Goal: Task Accomplishment & Management: Manage account settings

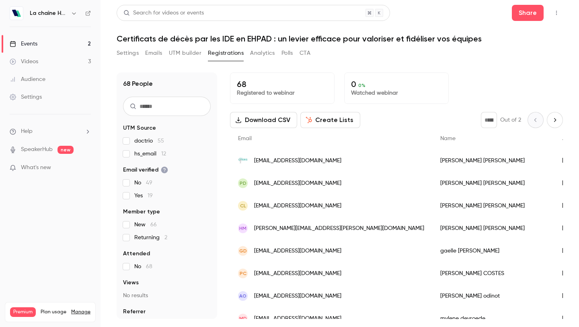
scroll to position [677, 0]
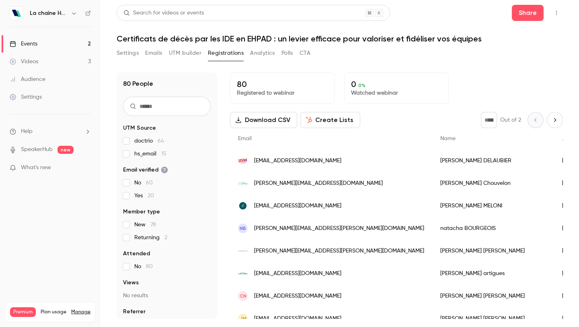
click at [124, 53] on button "Settings" at bounding box center [128, 53] width 22 height 13
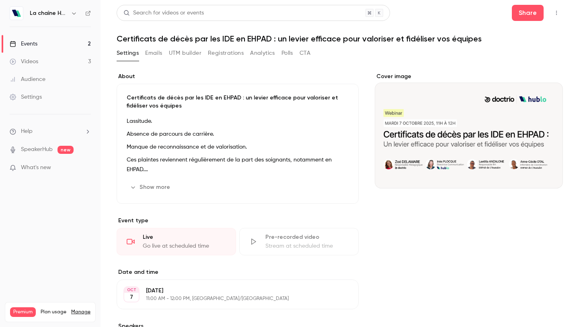
click at [41, 94] on div "Settings" at bounding box center [26, 97] width 32 height 8
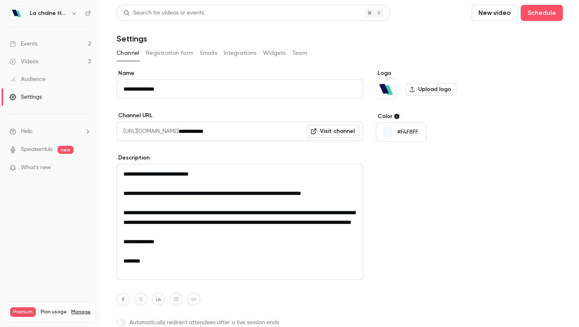
click at [162, 54] on button "Registration form" at bounding box center [170, 53] width 48 height 13
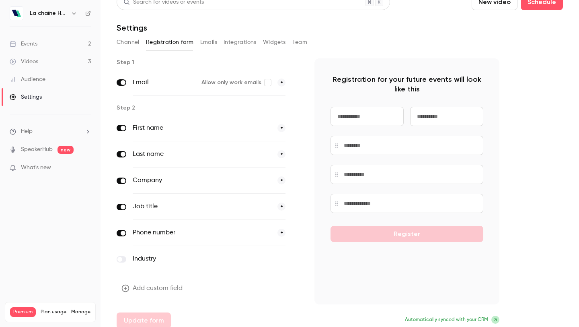
scroll to position [12, 0]
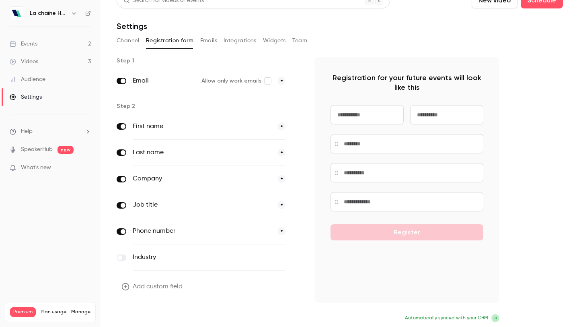
click at [134, 320] on button "Update form" at bounding box center [144, 319] width 54 height 16
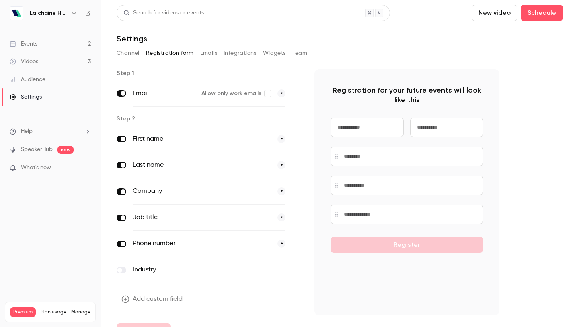
click at [125, 49] on button "Channel" at bounding box center [128, 53] width 23 height 13
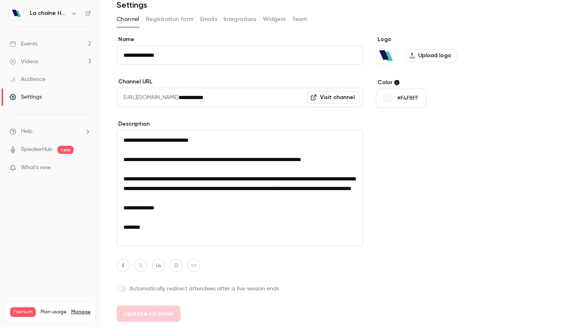
scroll to position [59, 0]
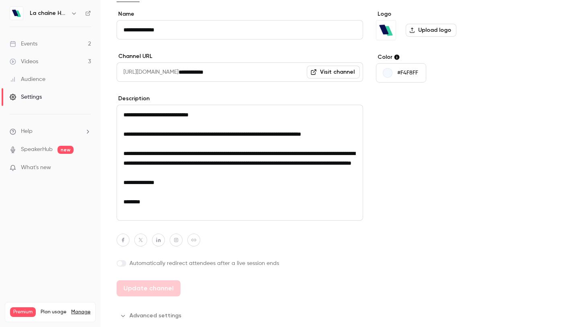
click at [74, 14] on icon "button" at bounding box center [74, 13] width 4 height 2
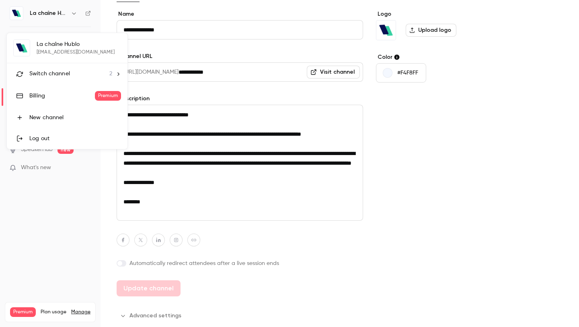
click at [202, 39] on div at bounding box center [289, 163] width 579 height 327
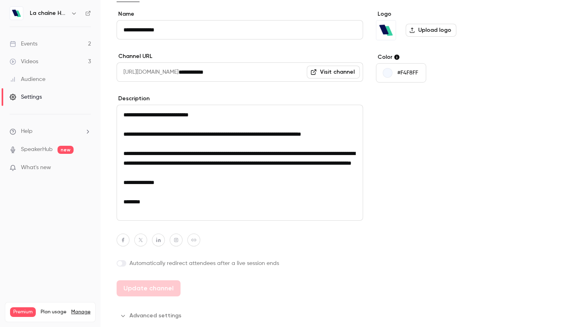
click at [72, 11] on icon "button" at bounding box center [74, 13] width 6 height 6
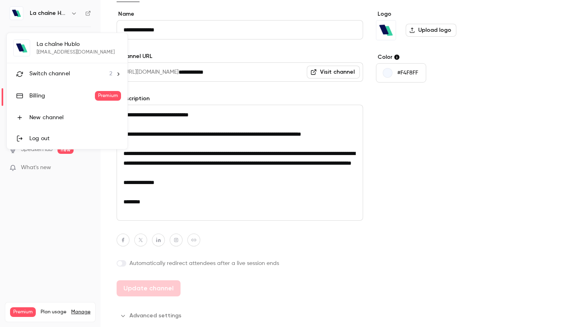
click at [76, 70] on div "Switch channel 2" at bounding box center [70, 74] width 83 height 8
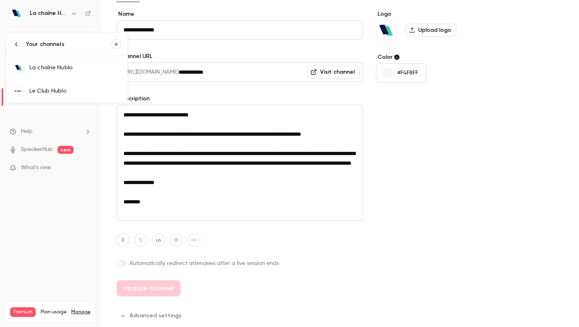
click at [75, 67] on div "La chaîne Hublo" at bounding box center [75, 68] width 92 height 8
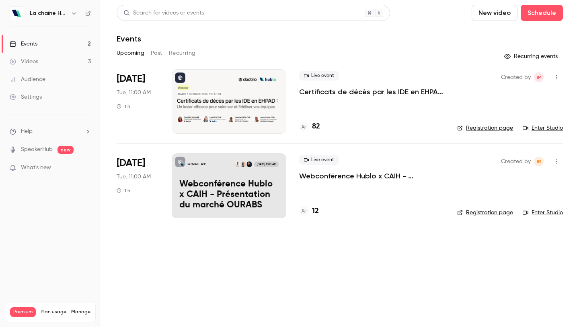
click at [308, 93] on p "Certificats de décès par les IDE en EHPAD : un levier efficace pour valoriser e…" at bounding box center [371, 92] width 145 height 10
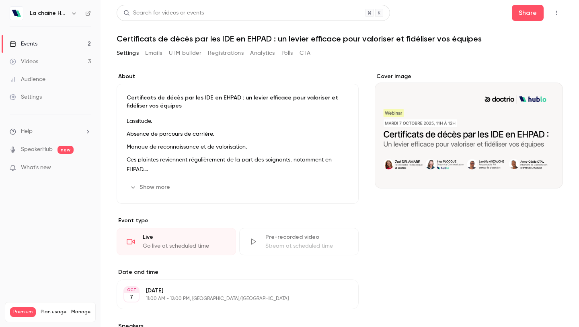
click at [209, 52] on button "Registrations" at bounding box center [226, 53] width 36 height 13
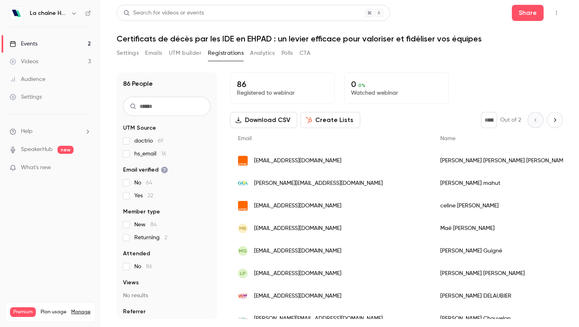
click at [560, 14] on button "button" at bounding box center [556, 12] width 13 height 13
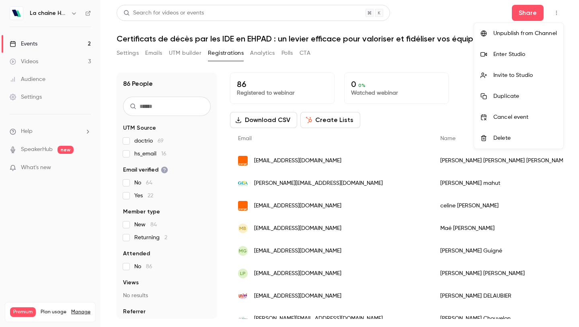
click at [515, 54] on div "Enter Studio" at bounding box center [526, 54] width 64 height 8
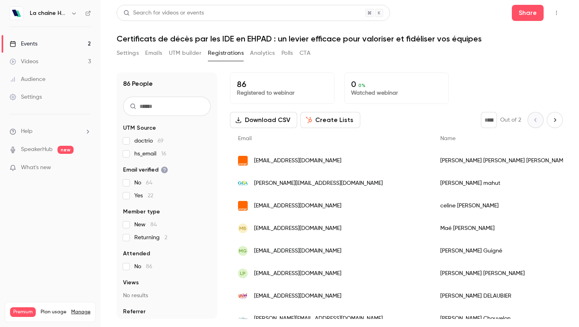
click at [556, 12] on icon "button" at bounding box center [557, 13] width 6 height 6
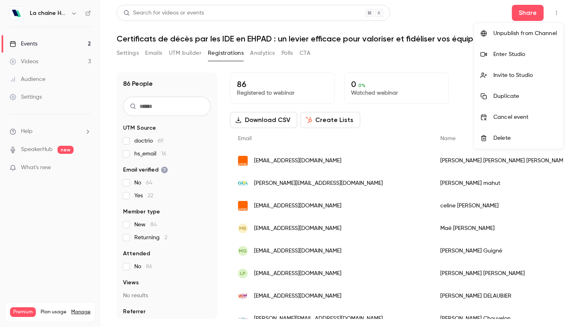
click at [126, 53] on div at bounding box center [289, 163] width 579 height 327
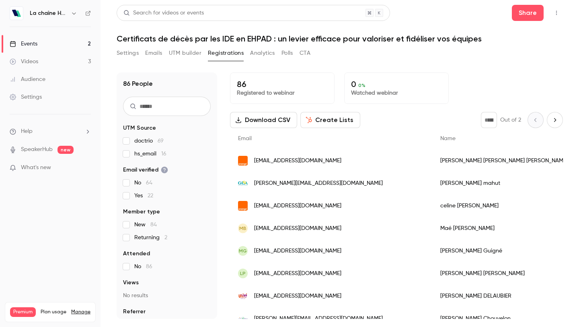
click at [126, 53] on button "Settings" at bounding box center [128, 53] width 22 height 13
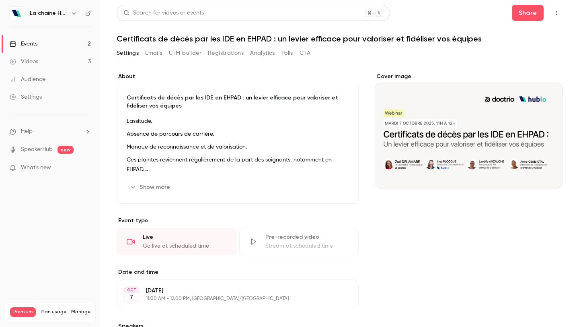
click at [554, 11] on icon "button" at bounding box center [557, 13] width 6 height 6
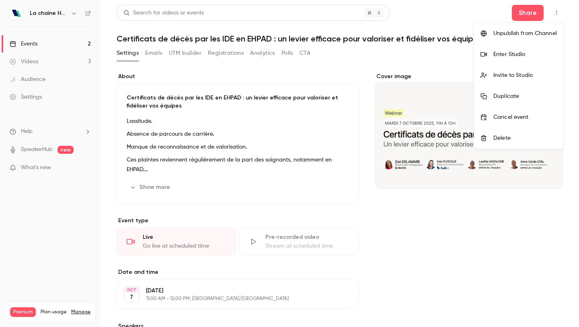
click at [374, 248] on div at bounding box center [289, 163] width 579 height 327
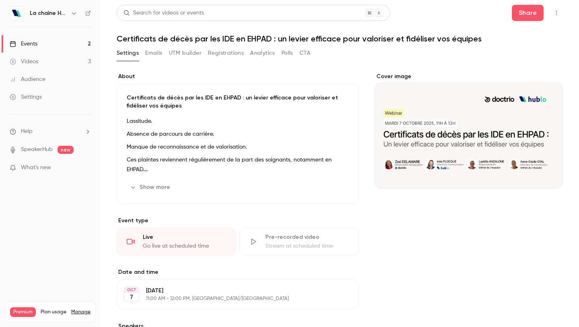
click at [176, 50] on button "UTM builder" at bounding box center [185, 53] width 33 height 13
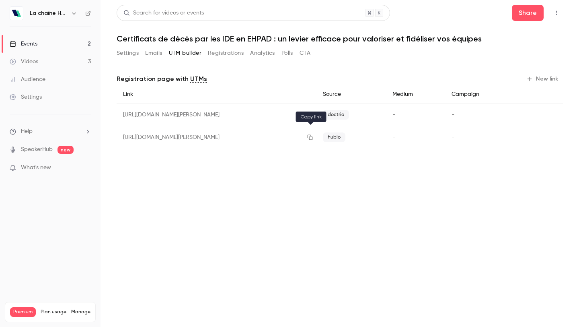
click at [311, 138] on icon "button" at bounding box center [310, 137] width 6 height 6
click at [214, 51] on button "Registrations" at bounding box center [226, 53] width 36 height 13
